Goal: Use online tool/utility: Utilize a website feature to perform a specific function

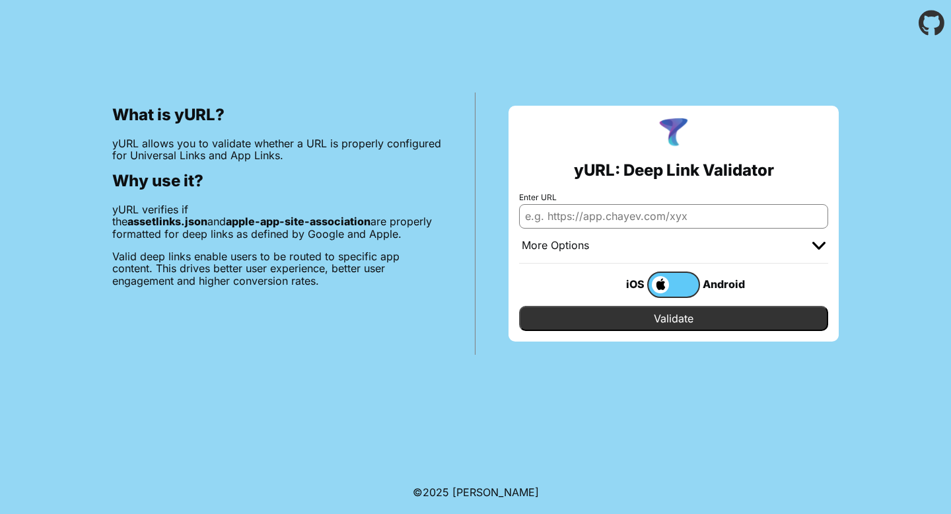
click at [581, 213] on input "Enter URL" at bounding box center [673, 216] width 309 height 24
paste input "[URL][DOMAIN_NAME]"
type input "[URL][DOMAIN_NAME]"
click at [684, 280] on label at bounding box center [673, 284] width 53 height 26
click at [0, 0] on input "checkbox" at bounding box center [0, 0] width 0 height 0
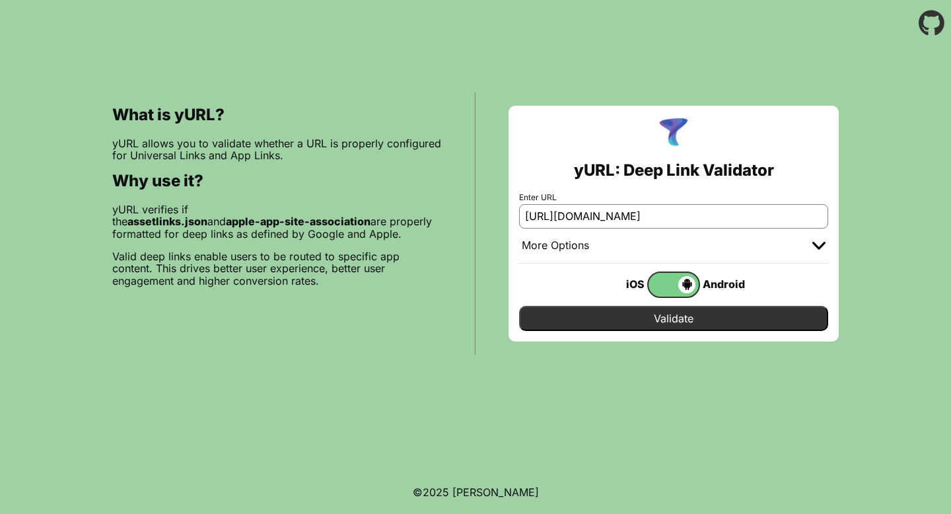
click at [688, 320] on input "Validate" at bounding box center [673, 318] width 309 height 25
